Goal: Find contact information: Obtain details needed to contact an individual or organization

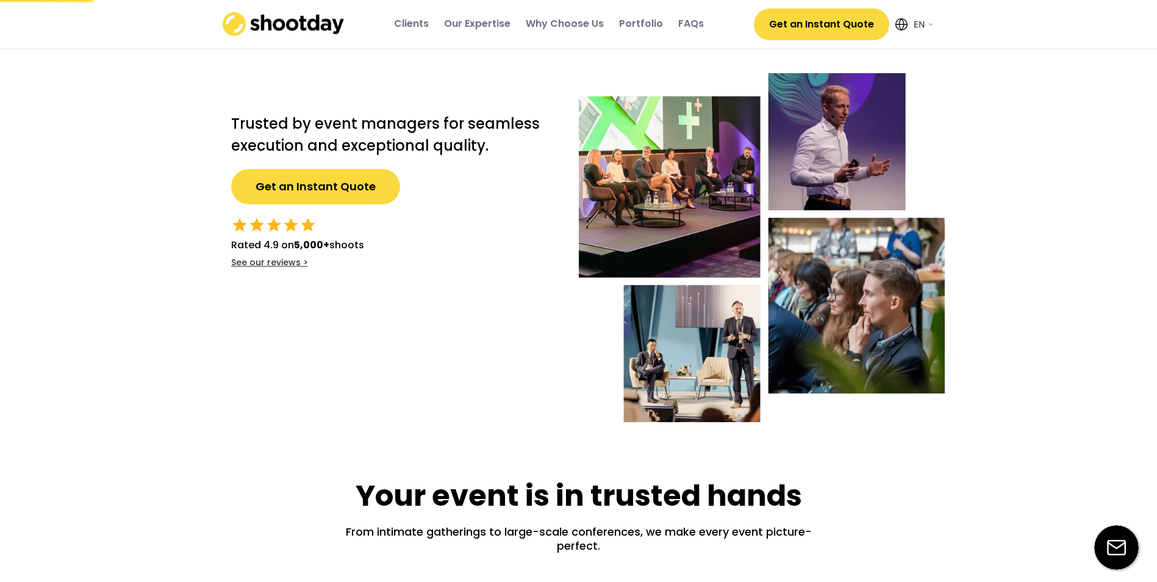
select select ""en""
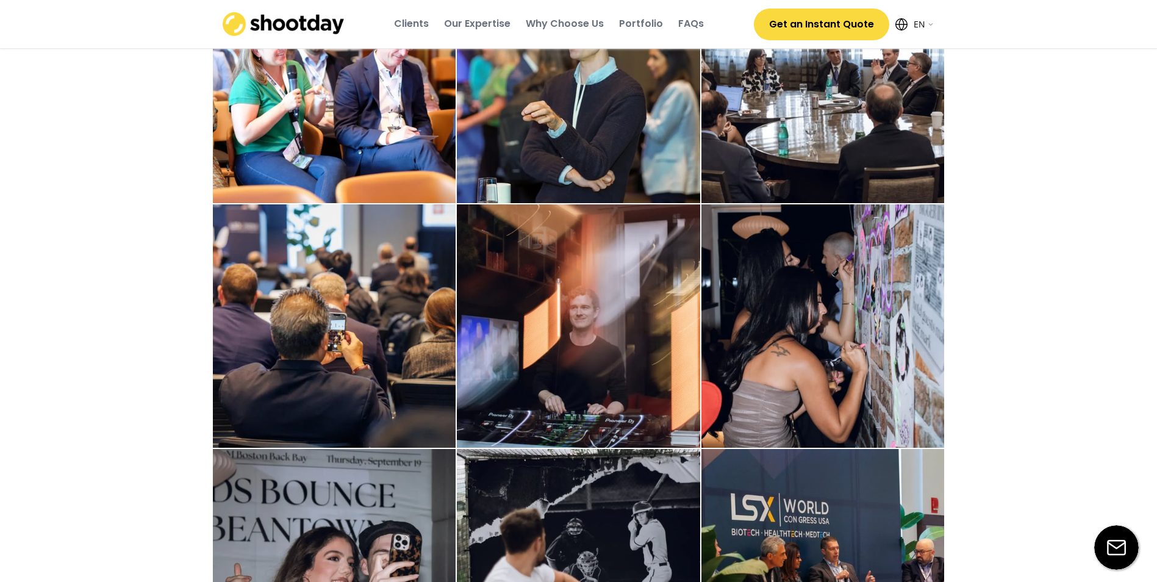
scroll to position [3429, 0]
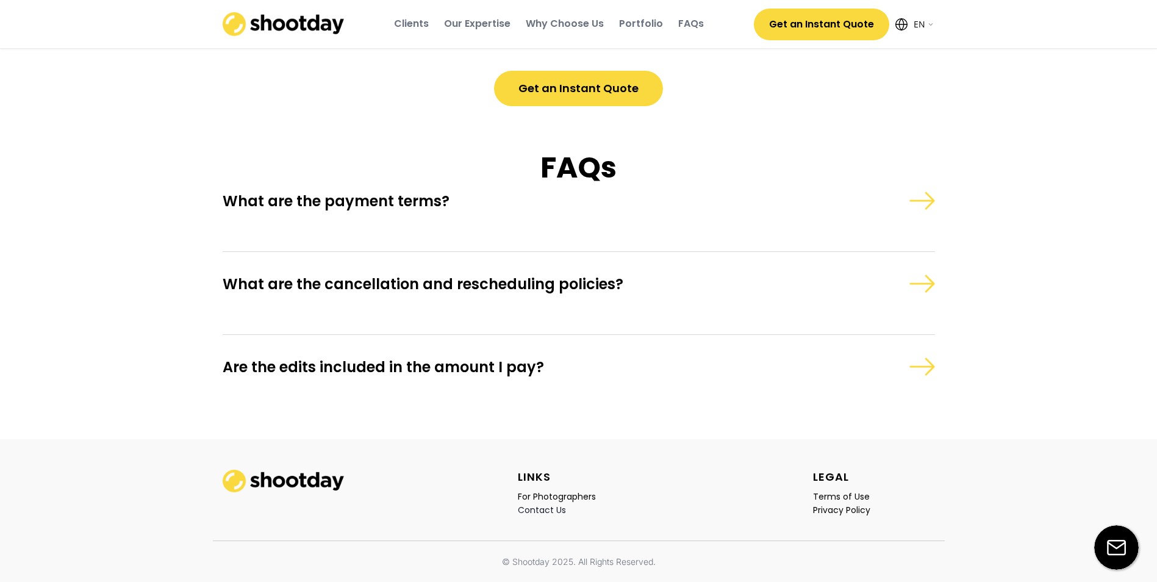
click at [546, 507] on div "Contact Us" at bounding box center [542, 509] width 48 height 11
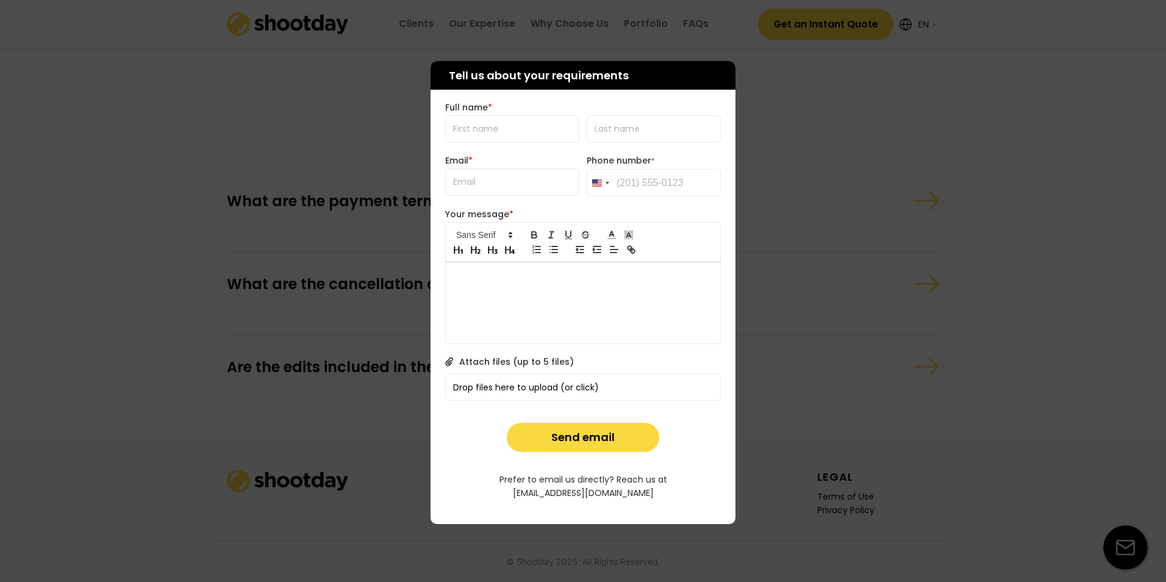
click at [855, 137] on div at bounding box center [583, 291] width 1166 height 582
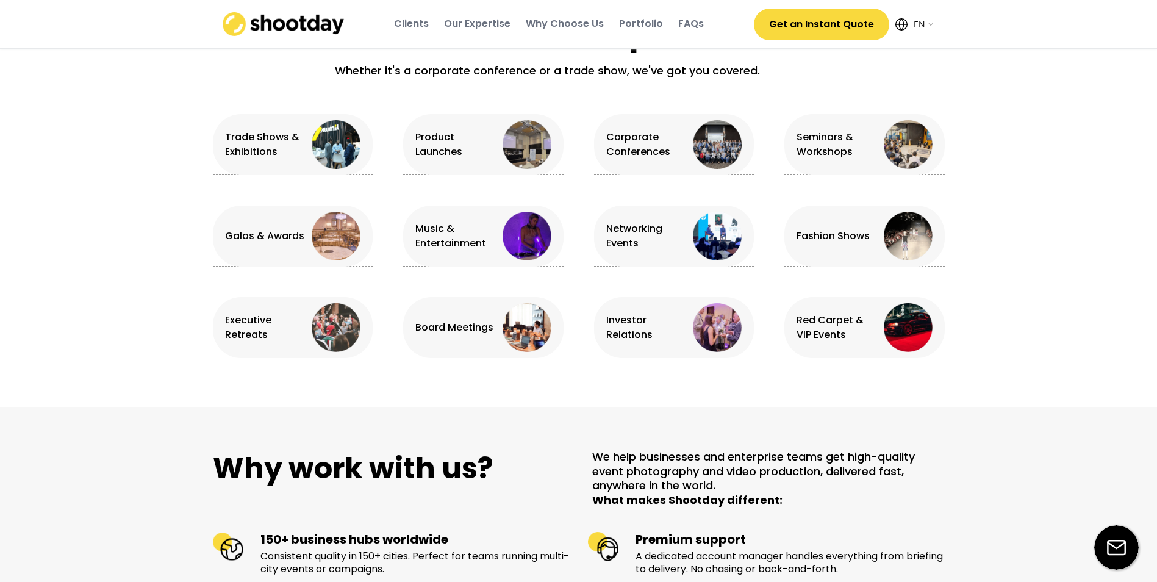
scroll to position [0, 0]
